Goal: Task Accomplishment & Management: Manage account settings

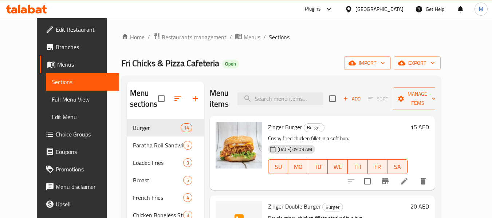
scroll to position [255, 0]
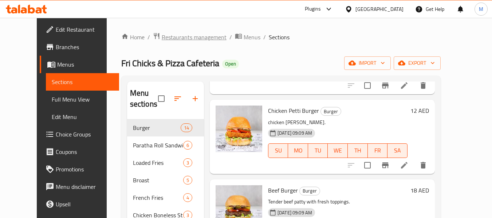
click at [162, 36] on span "Restaurants management" at bounding box center [194, 37] width 65 height 9
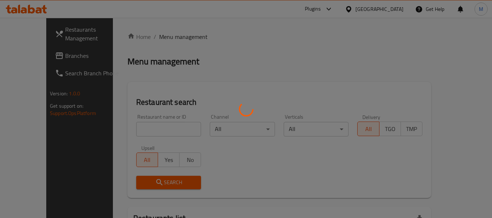
drag, startPoint x: 142, startPoint y: 128, endPoint x: 143, endPoint y: 124, distance: 4.1
click at [142, 128] on div at bounding box center [246, 109] width 492 height 218
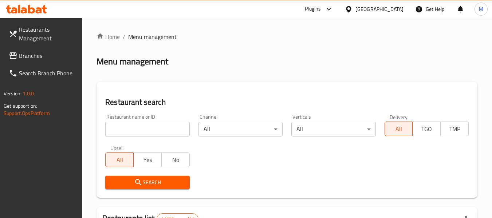
drag, startPoint x: 155, startPoint y: 122, endPoint x: 154, endPoint y: 126, distance: 4.5
click at [155, 122] on input "search" at bounding box center [147, 129] width 84 height 15
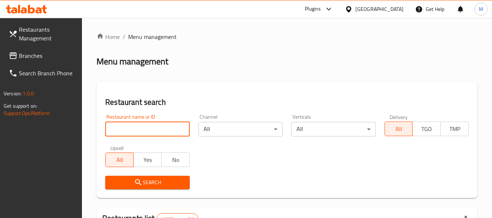
paste input "banana island"
type input "banana island"
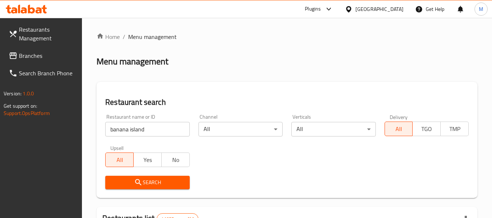
click at [144, 176] on button "Search" at bounding box center [147, 182] width 84 height 13
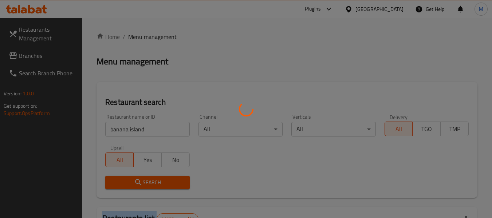
click at [144, 176] on div at bounding box center [246, 109] width 492 height 218
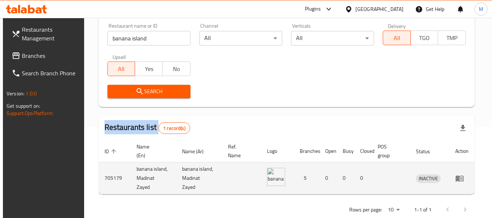
scroll to position [101, 0]
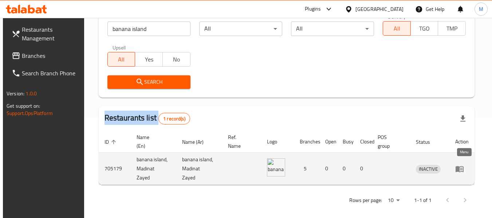
click at [460, 166] on icon "enhanced table" at bounding box center [460, 169] width 8 height 6
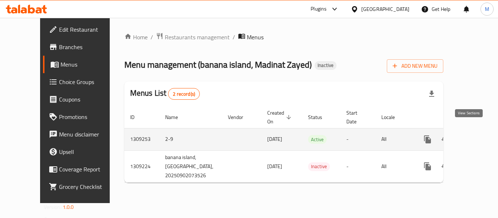
click at [476, 135] on icon "enhanced table" at bounding box center [480, 139] width 9 height 9
